Goal: Navigation & Orientation: Find specific page/section

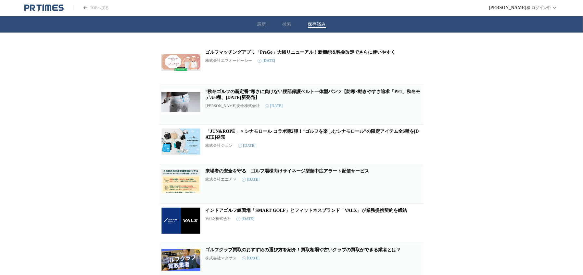
click at [255, 22] on div "最新 検索 保存済み" at bounding box center [291, 24] width 583 height 16
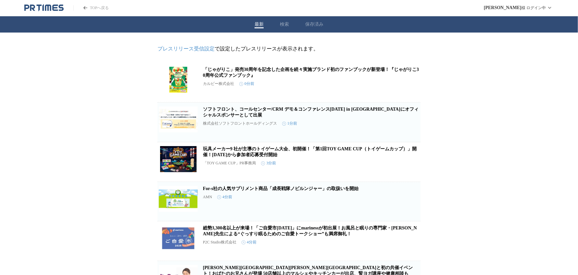
click at [58, 8] on icon "PR TIMESのトップページはこちら" at bounding box center [43, 8] width 39 height 8
click at [40, 12] on header "TOPへ戻る [PERSON_NAME] ログイン中" at bounding box center [289, 8] width 578 height 16
click at [53, 7] on icon "PR TIMESのトップページはこちら" at bounding box center [55, 8] width 6 height 6
